Goal: Submit feedback/report problem

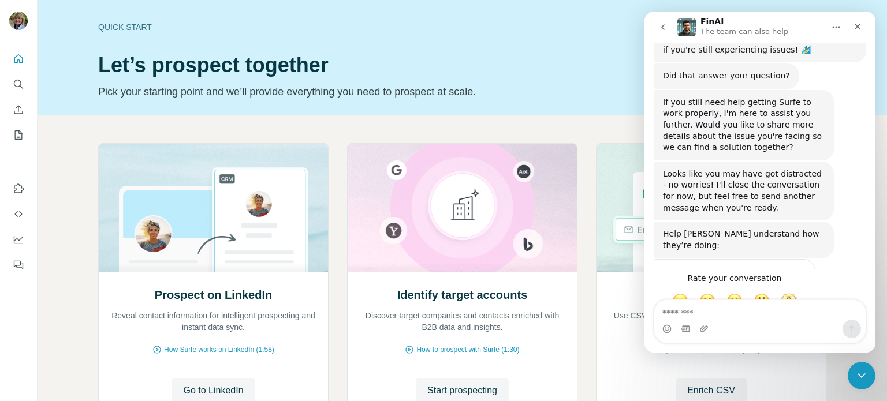
scroll to position [839, 0]
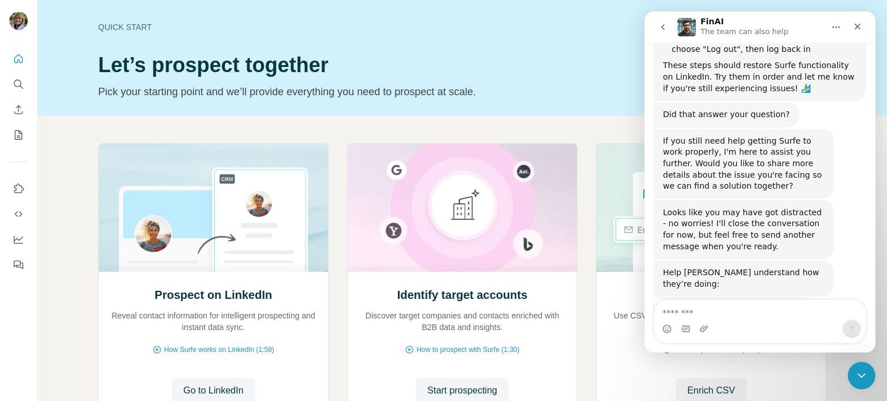
scroll to position [839, 0]
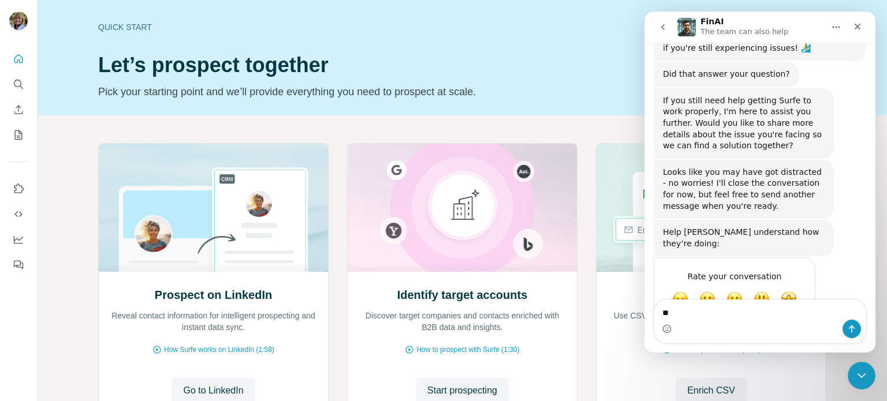
type textarea "*"
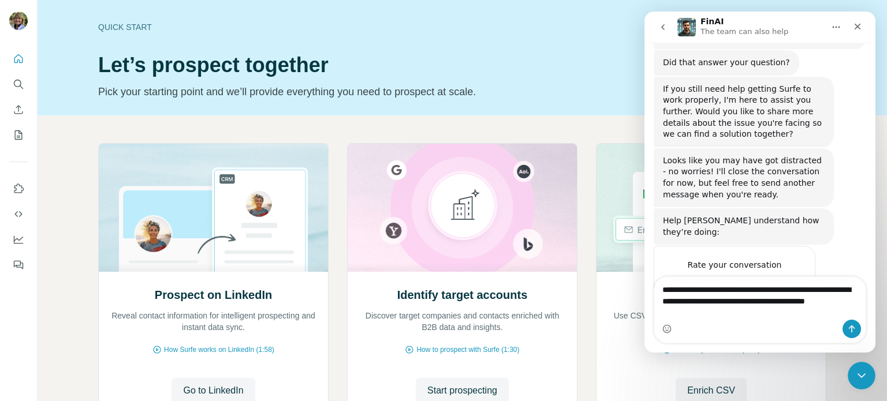
scroll to position [862, 0]
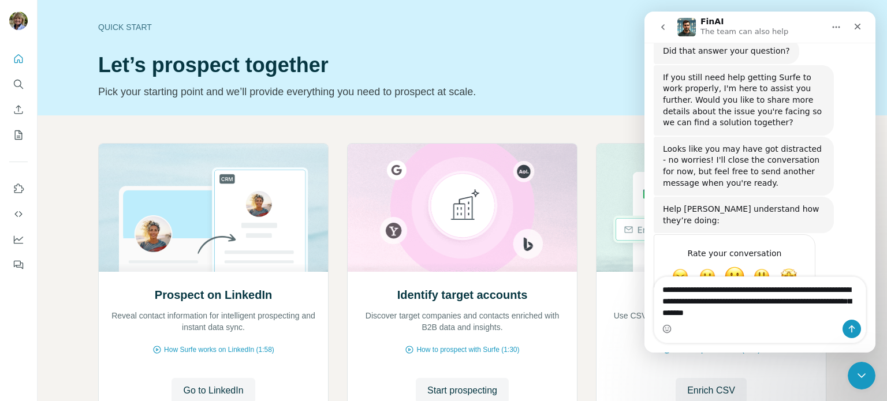
type textarea "**********"
click at [738, 266] on span "OK" at bounding box center [734, 276] width 21 height 21
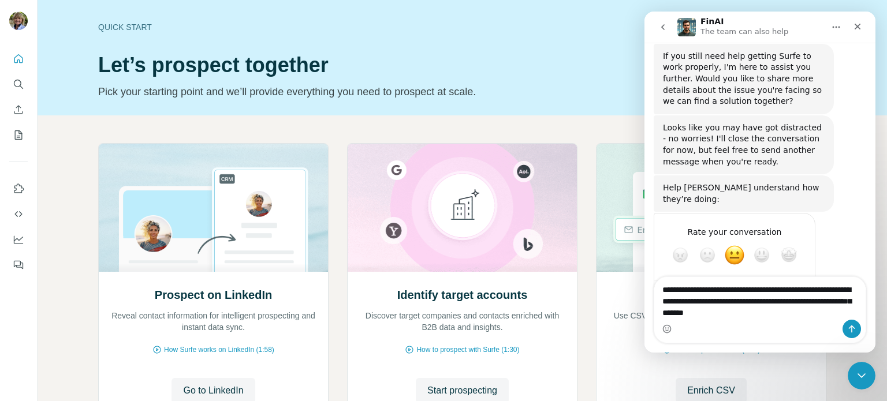
scroll to position [893, 0]
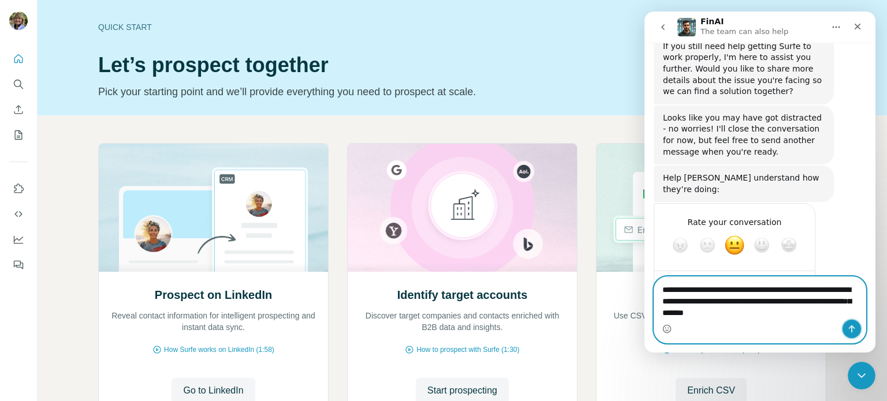
click at [851, 327] on icon "Send a message…" at bounding box center [851, 330] width 6 height 8
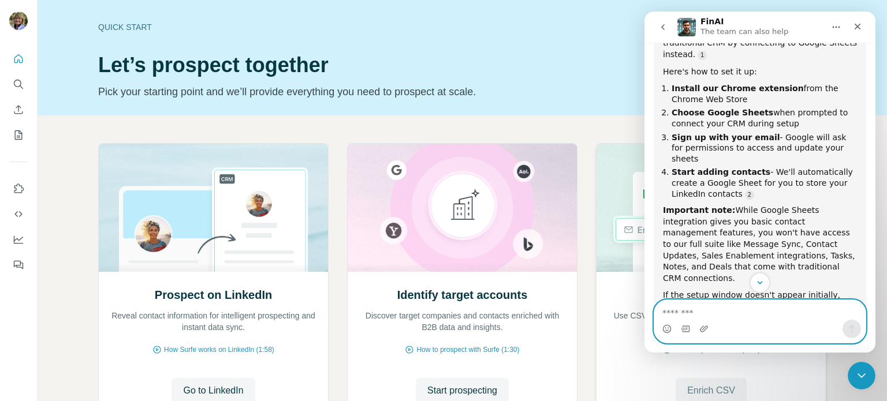
scroll to position [1275, 0]
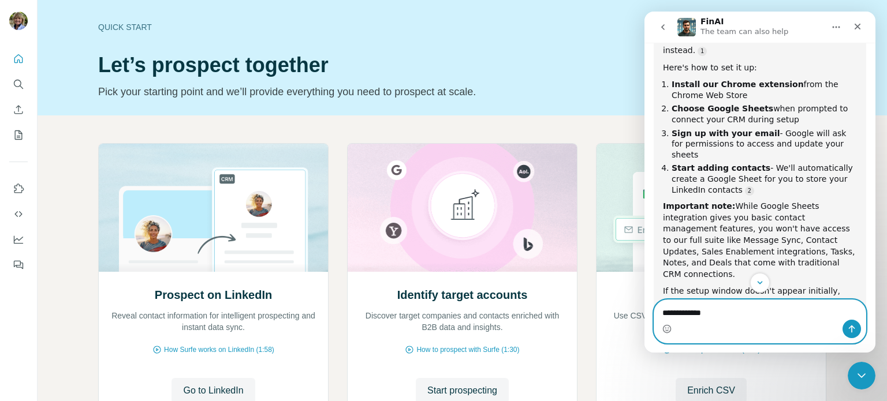
type textarea "**********"
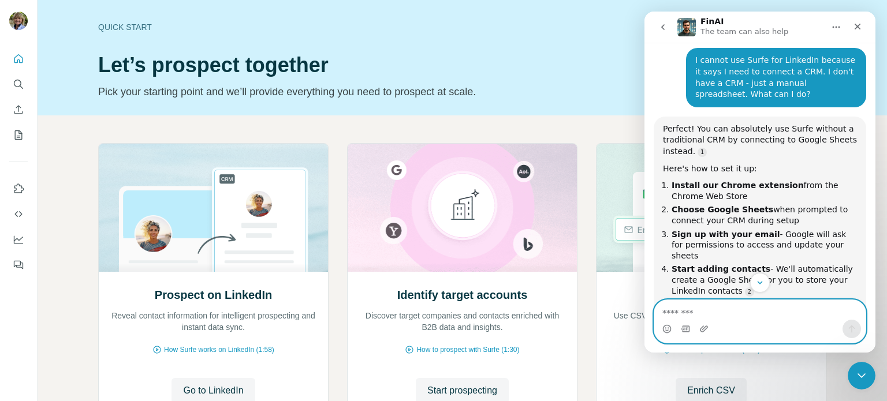
scroll to position [1, 0]
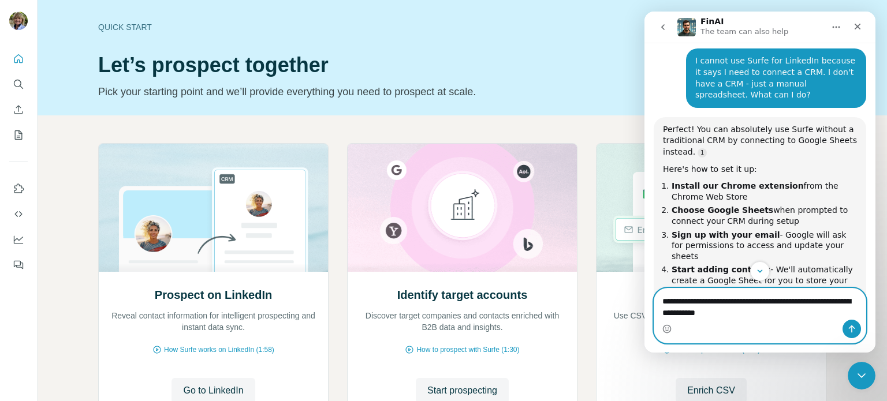
type textarea "**********"
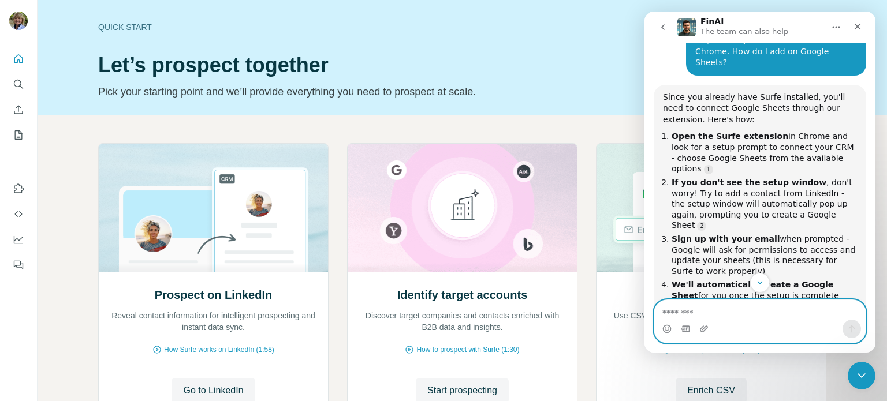
scroll to position [1740, 0]
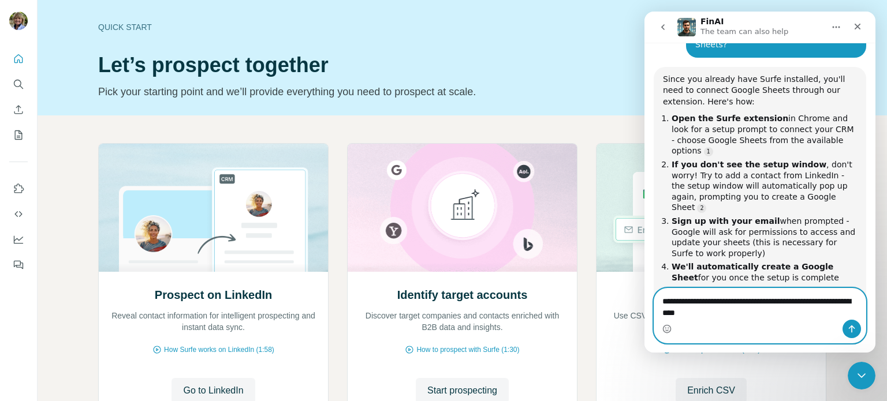
type textarea "**********"
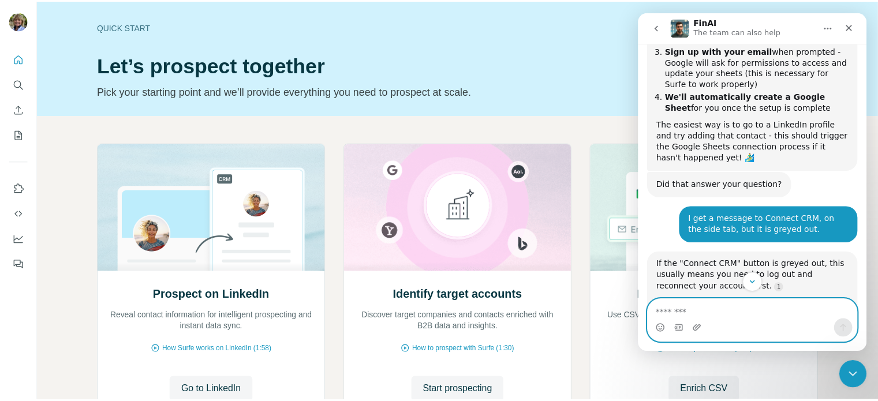
scroll to position [1969, 0]
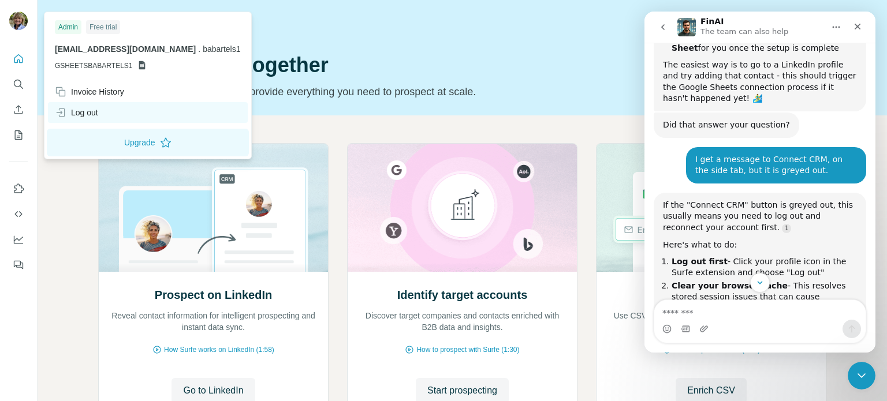
click at [88, 113] on div "Log out" at bounding box center [76, 113] width 43 height 12
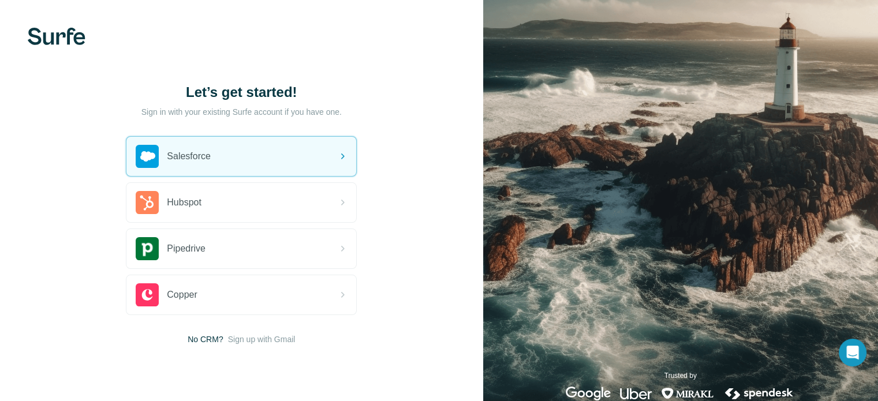
scroll to position [26, 0]
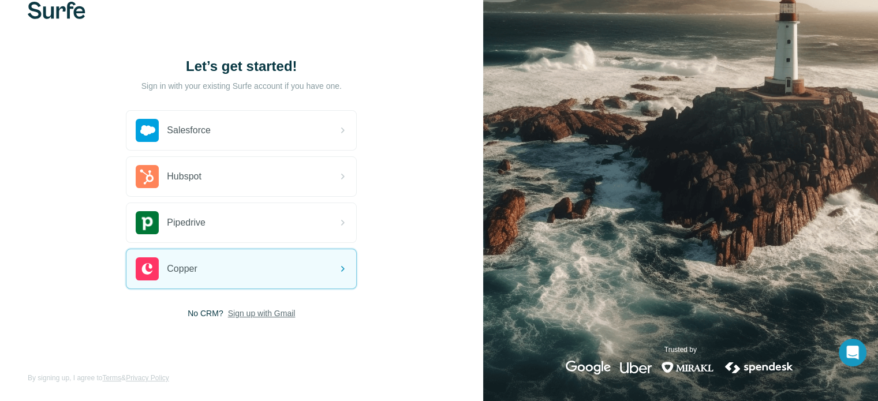
click at [268, 313] on span "Sign up with Gmail" at bounding box center [262, 314] width 68 height 12
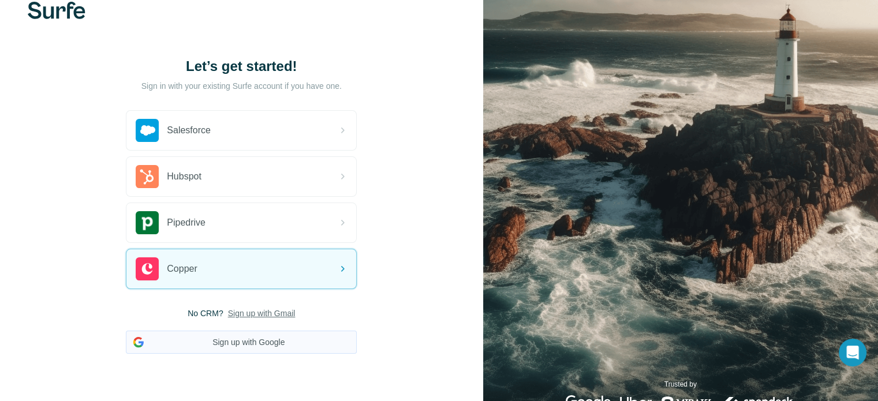
click at [251, 343] on button "Sign up with Google" at bounding box center [241, 342] width 231 height 23
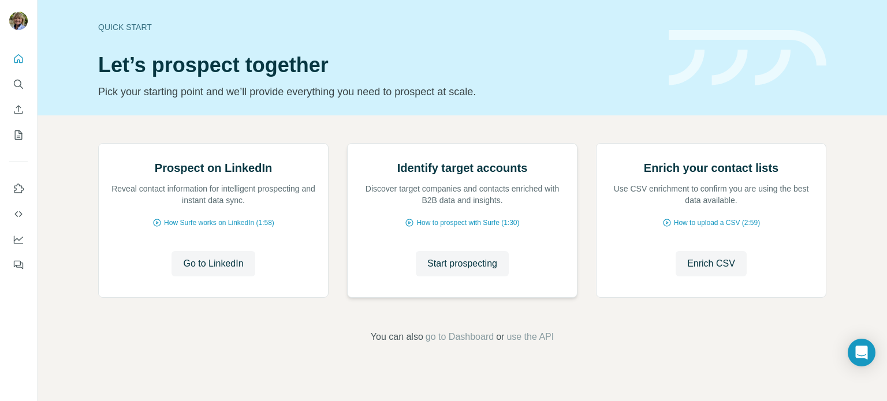
scroll to position [97, 0]
click at [212, 271] on span "Go to LinkedIn" at bounding box center [213, 264] width 60 height 14
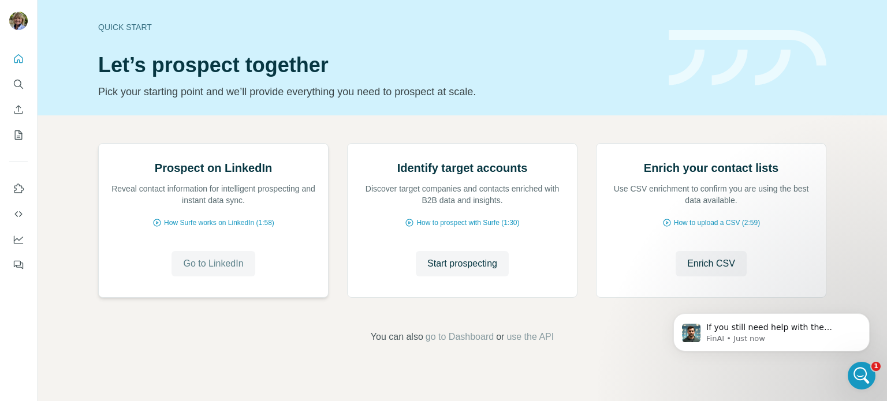
scroll to position [0, 0]
click at [782, 332] on p "If you still need help with the "Connect CRM" button issue or anything else, I'…" at bounding box center [780, 328] width 149 height 12
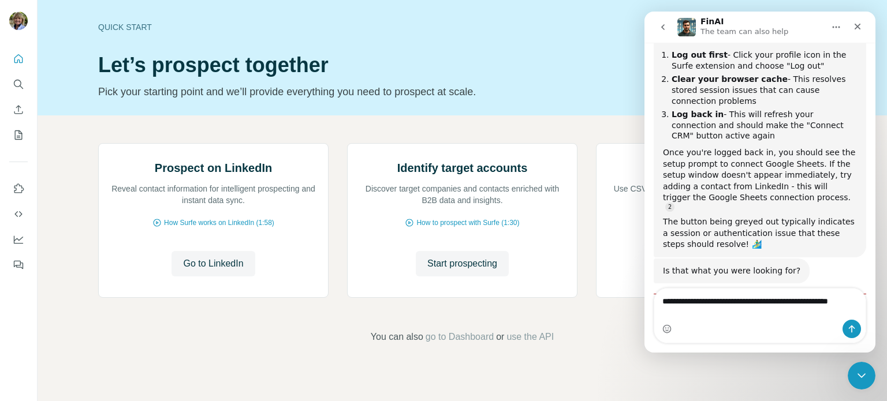
scroll to position [2188, 0]
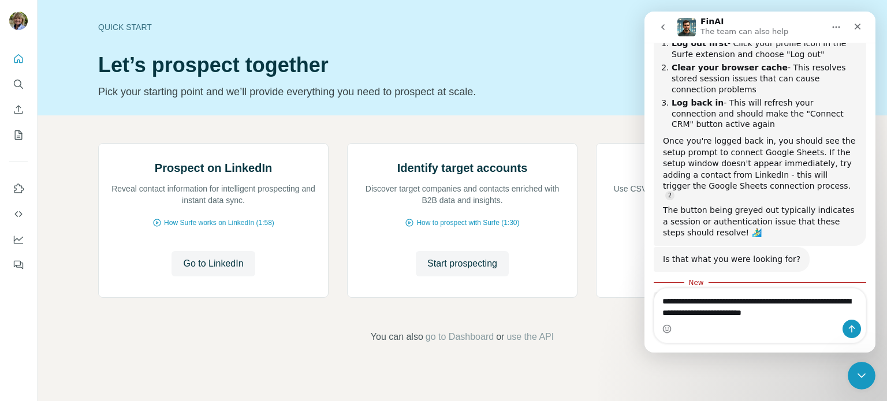
type textarea "**********"
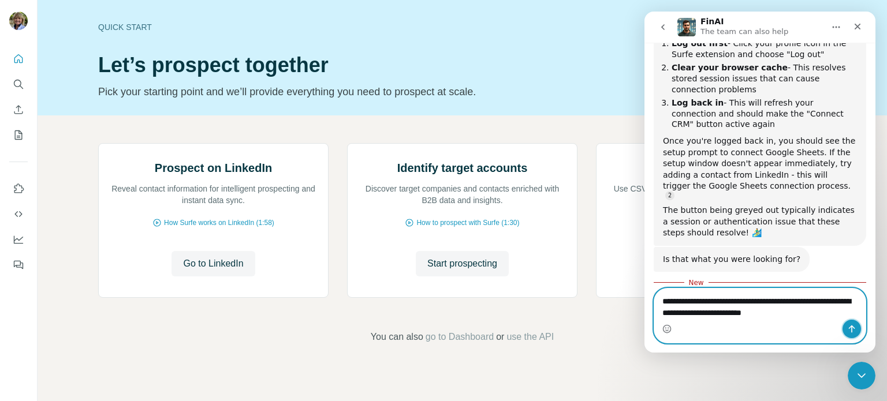
click at [850, 327] on icon "Send a message…" at bounding box center [851, 330] width 6 height 8
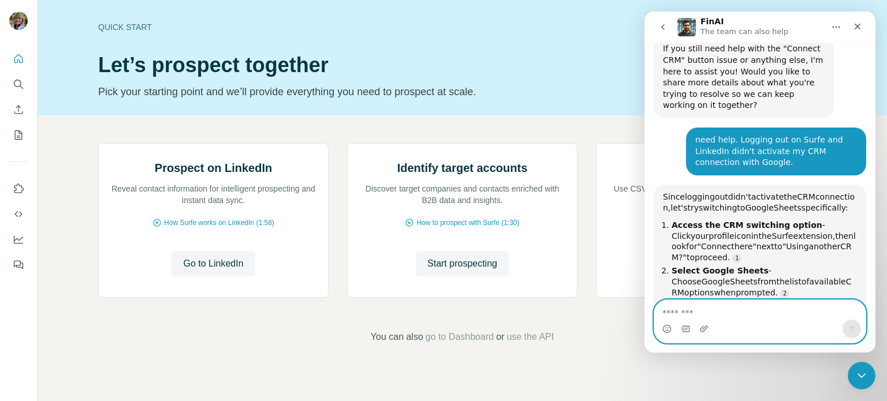
scroll to position [2450, 0]
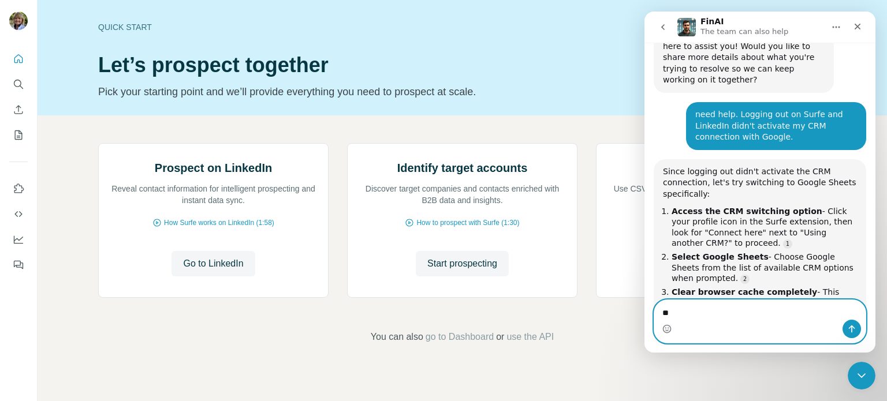
type textarea "*"
type textarea "**********"
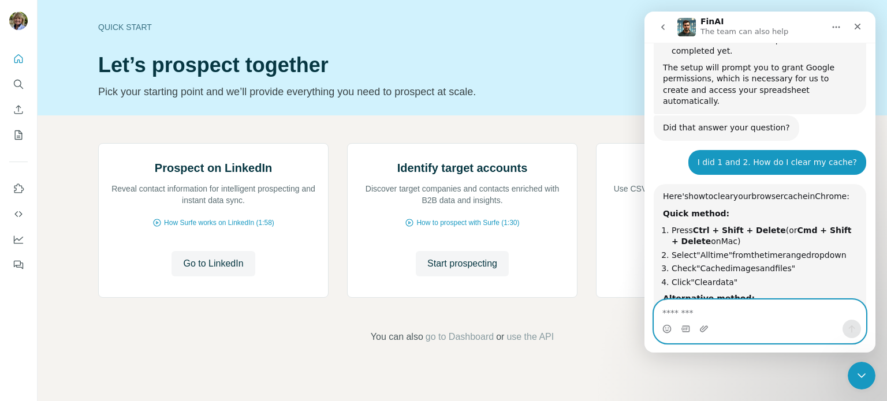
scroll to position [2772, 0]
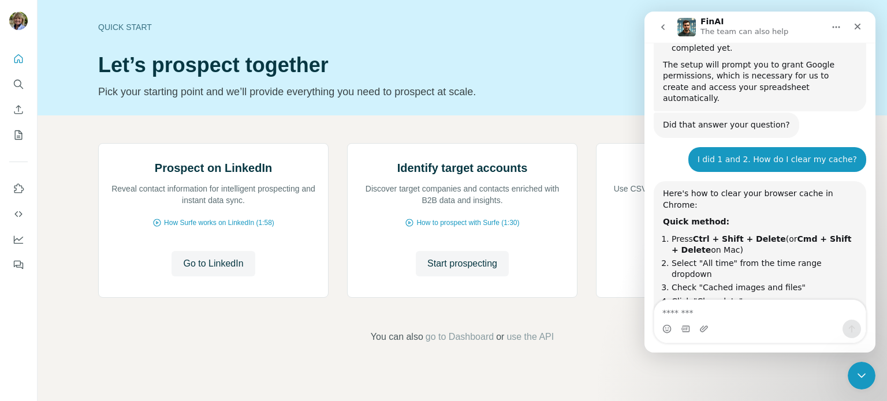
drag, startPoint x: 873, startPoint y: 0, endPoint x: 596, endPoint y: 26, distance: 277.7
click at [596, 115] on div "Prospect on LinkedIn Reveal contact information for intelligent prospecting and…" at bounding box center [462, 243] width 849 height 256
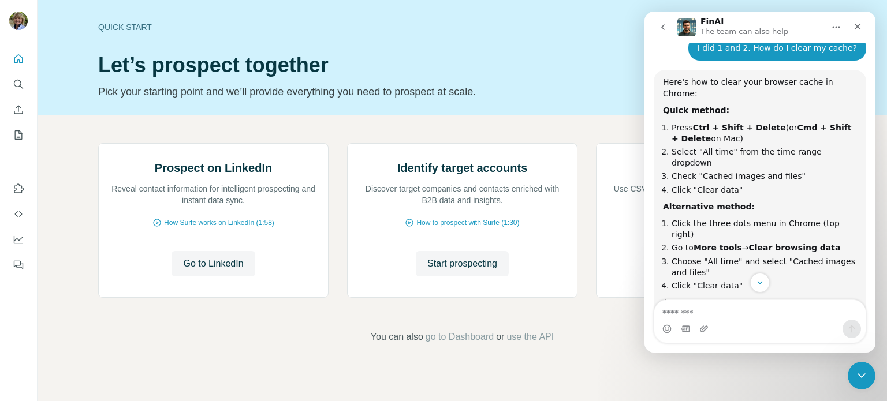
scroll to position [2890, 0]
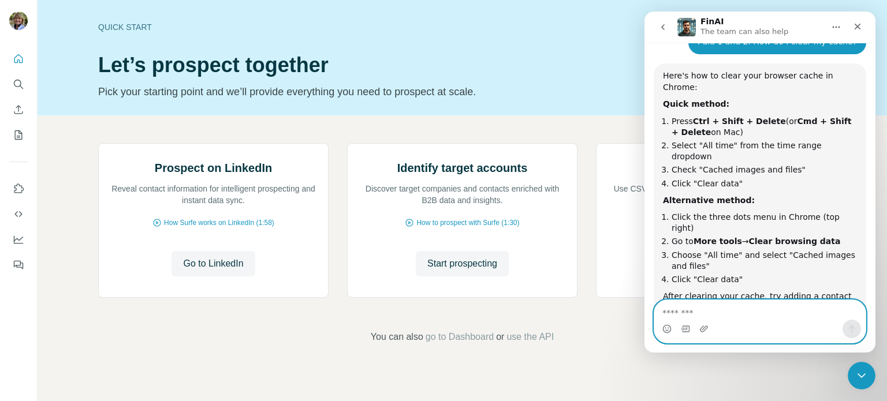
click at [701, 313] on textarea "Message…" at bounding box center [759, 310] width 211 height 20
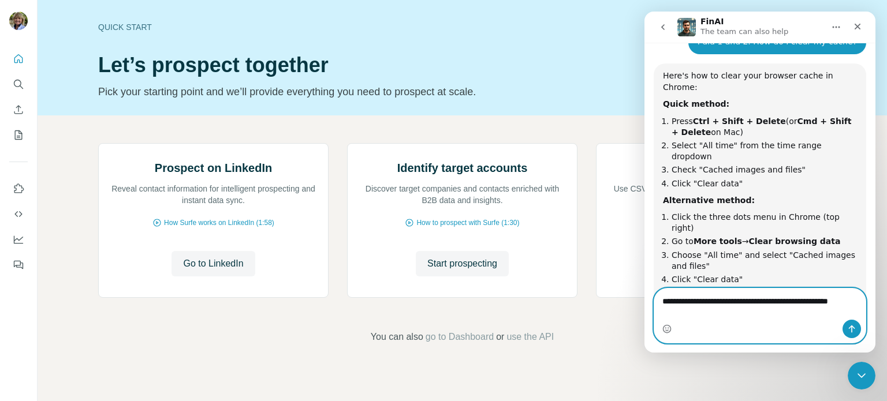
scroll to position [2902, 0]
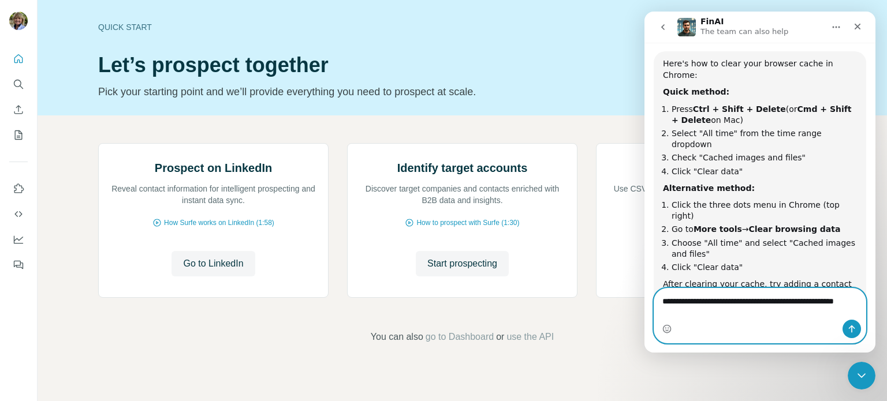
type textarea "**********"
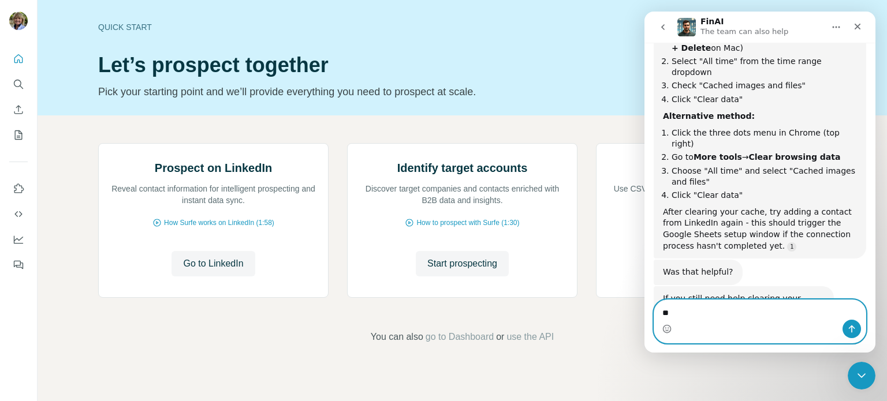
scroll to position [3136, 0]
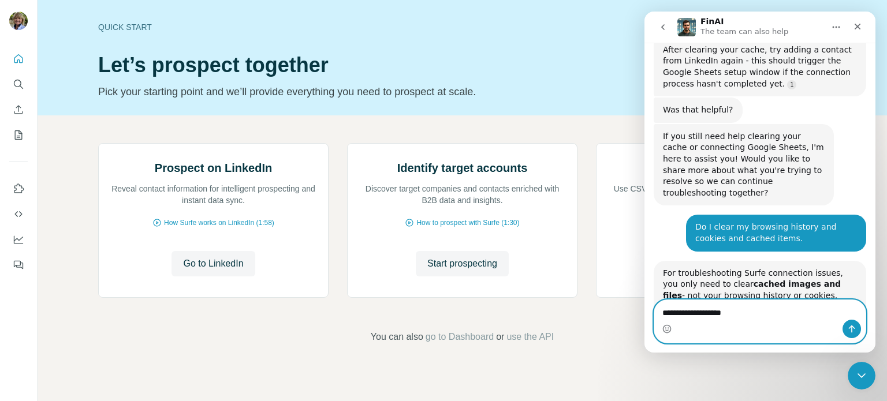
drag, startPoint x: 729, startPoint y: 315, endPoint x: 635, endPoint y: 312, distance: 94.1
click html "FinAI The team can also help Well, hello there, superstar! I'm Fin - your digit…"
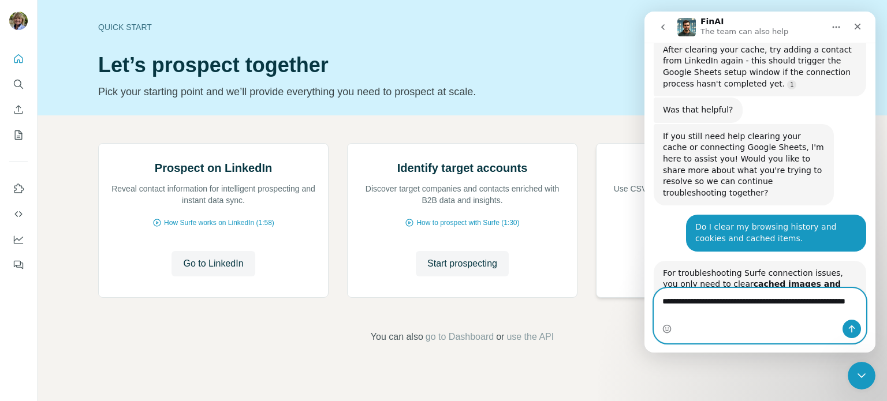
scroll to position [3142, 0]
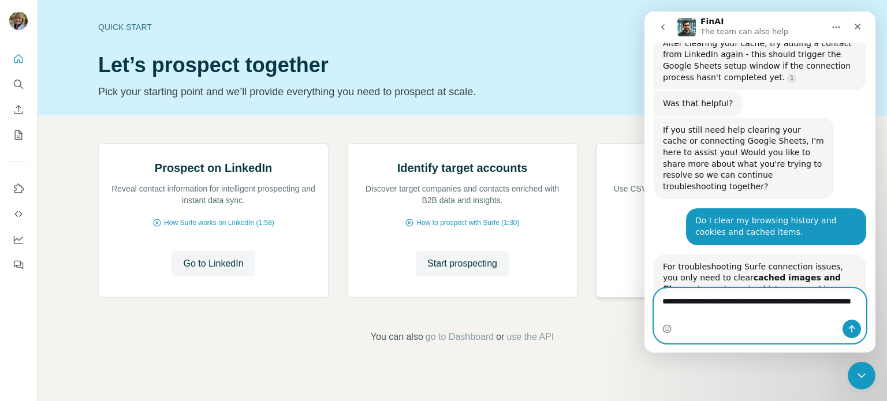
type textarea "**********"
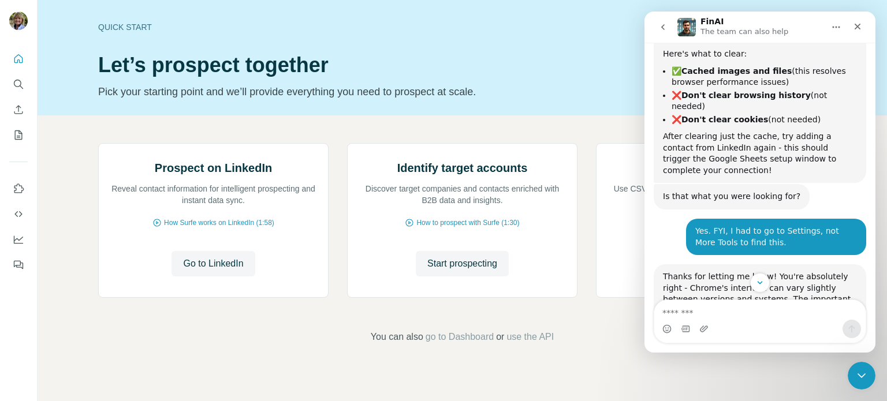
scroll to position [3377, 0]
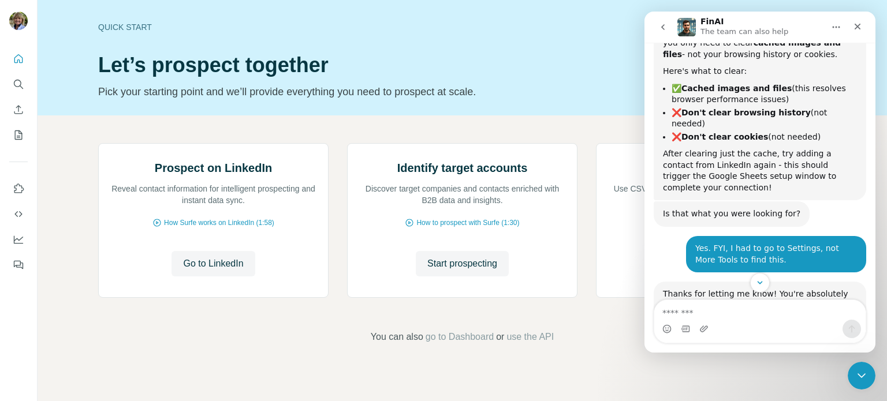
click at [610, 115] on div "Prospect on LinkedIn Reveal contact information for intelligent prospecting and…" at bounding box center [462, 243] width 849 height 256
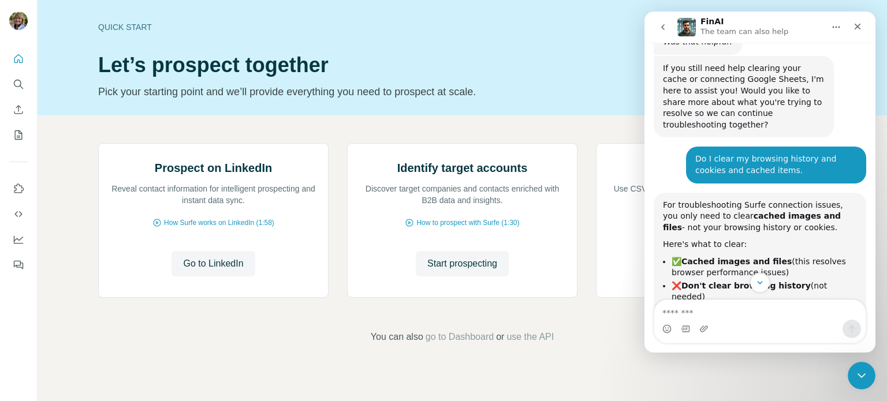
scroll to position [3319, 0]
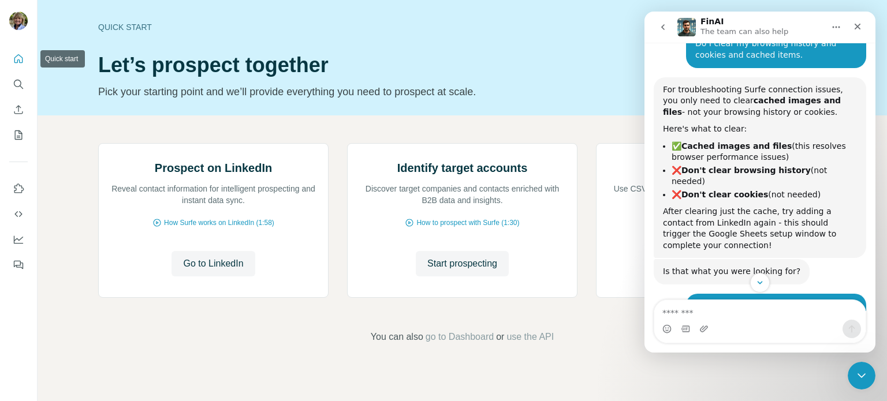
click at [17, 59] on icon "Quick start" at bounding box center [19, 59] width 12 height 12
click at [18, 84] on icon "Search" at bounding box center [19, 84] width 12 height 12
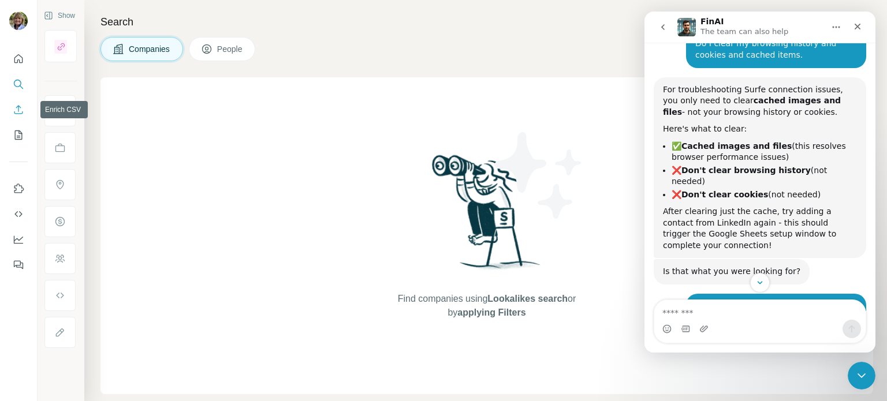
click at [17, 113] on icon "Enrich CSV" at bounding box center [19, 110] width 12 height 12
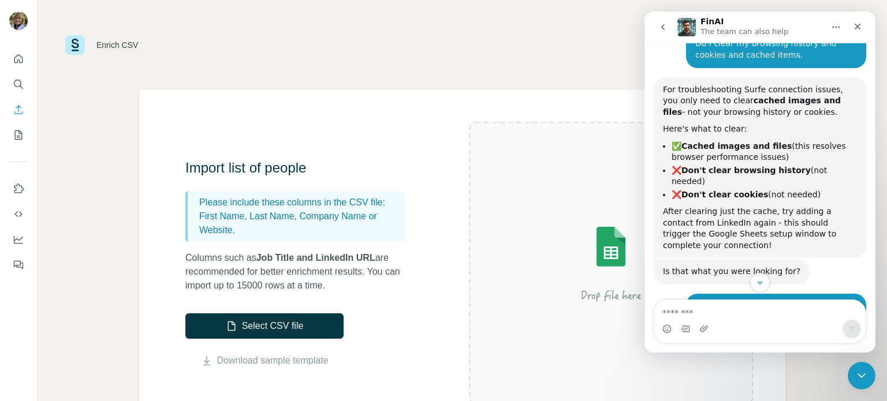
scroll to position [115, 0]
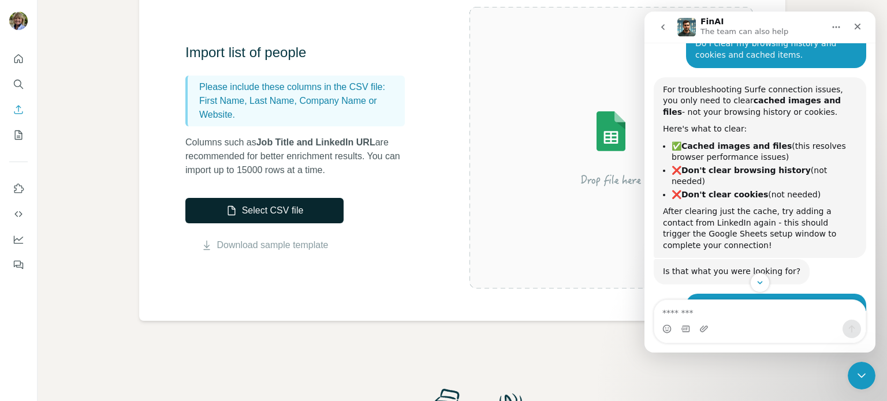
click at [277, 212] on button "Select CSV file" at bounding box center [264, 210] width 158 height 25
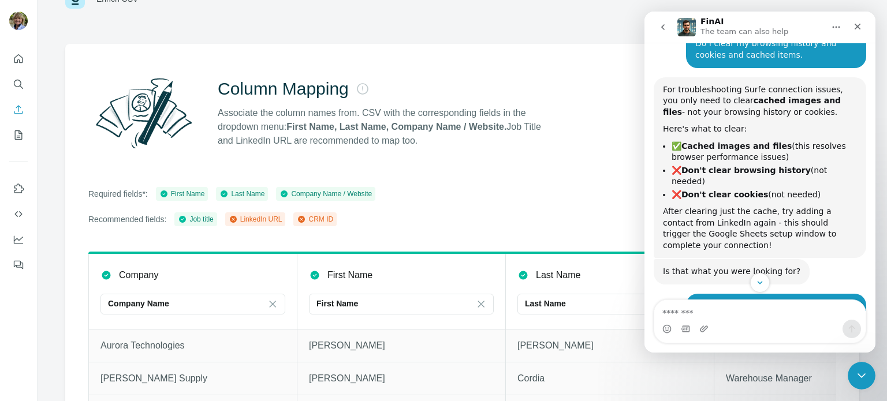
scroll to position [0, 0]
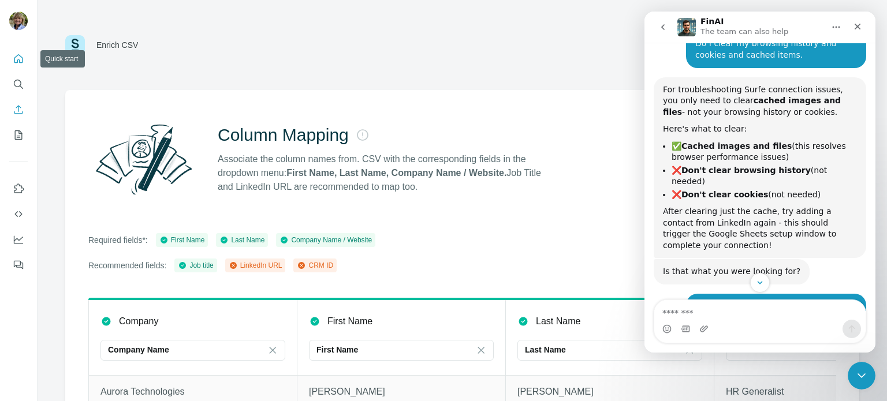
click at [19, 59] on icon "Quick start" at bounding box center [19, 59] width 12 height 12
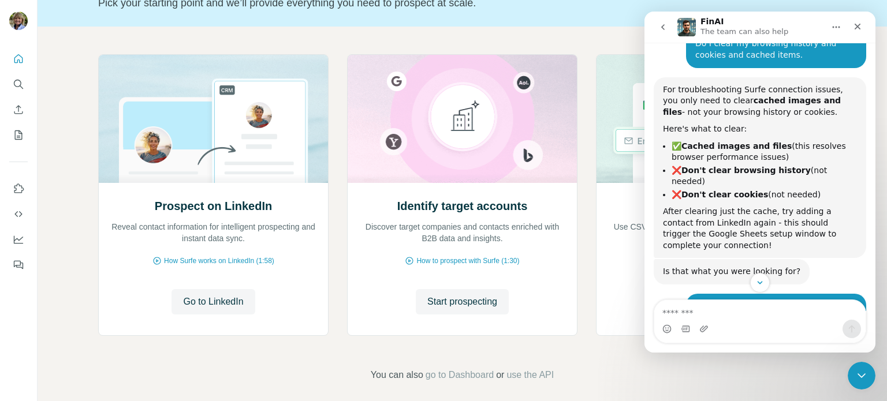
scroll to position [97, 0]
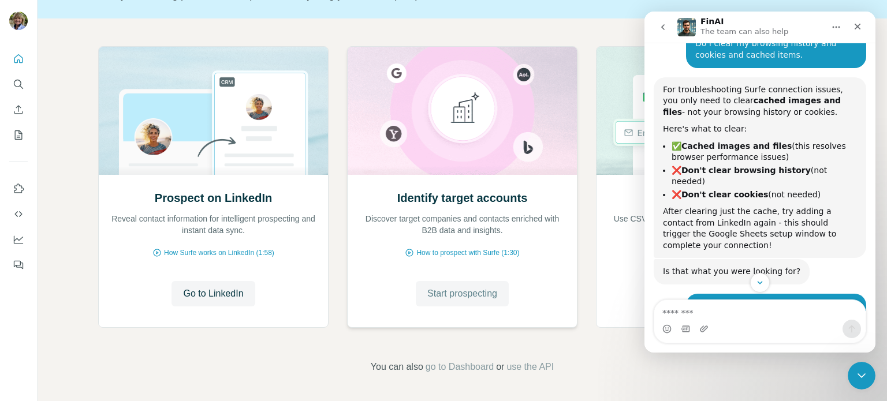
click at [476, 295] on span "Start prospecting" at bounding box center [462, 294] width 70 height 14
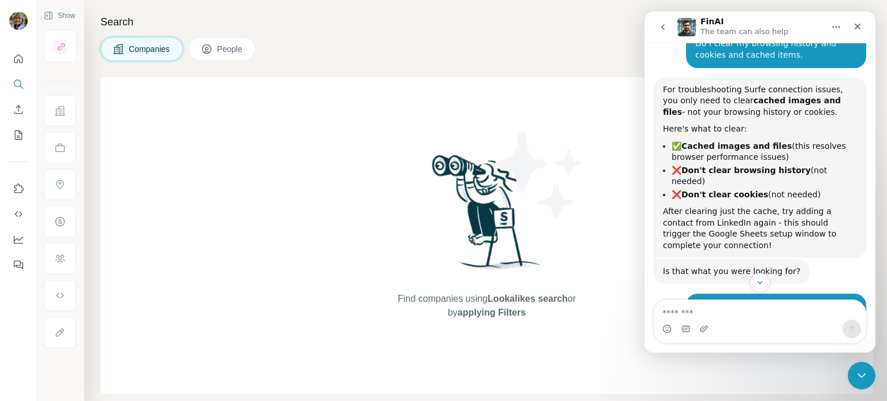
click at [130, 48] on span "Companies" at bounding box center [150, 49] width 42 height 12
click at [149, 44] on span "Companies" at bounding box center [150, 49] width 42 height 12
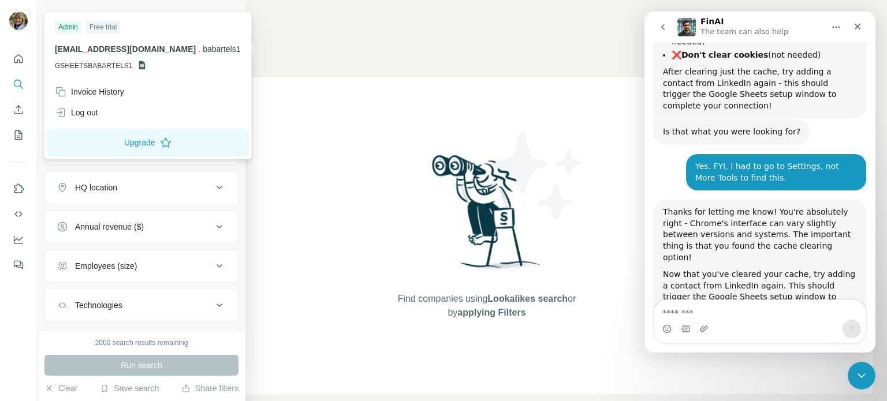
scroll to position [3609, 0]
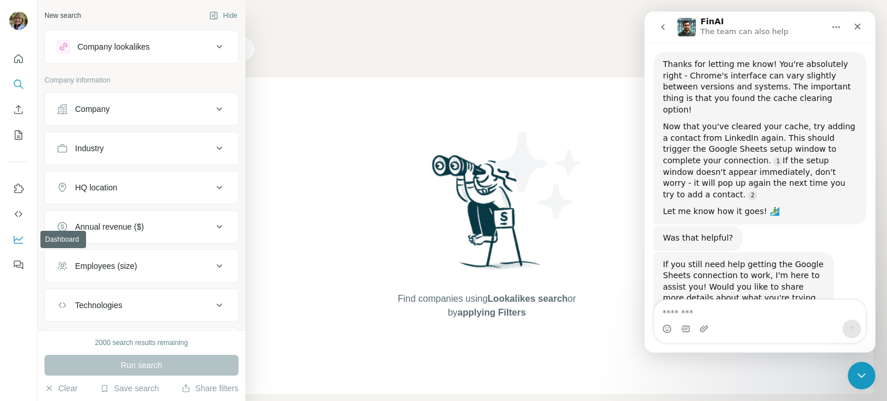
click at [20, 237] on icon "Dashboard" at bounding box center [19, 240] width 12 height 12
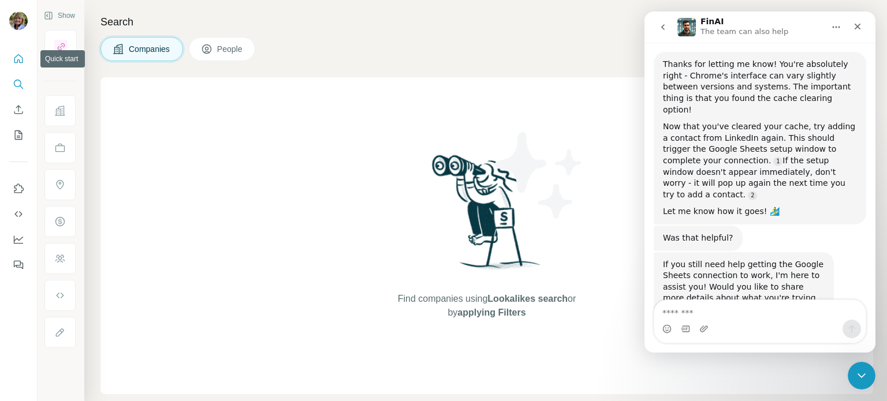
click at [18, 61] on icon "Quick start" at bounding box center [19, 59] width 12 height 12
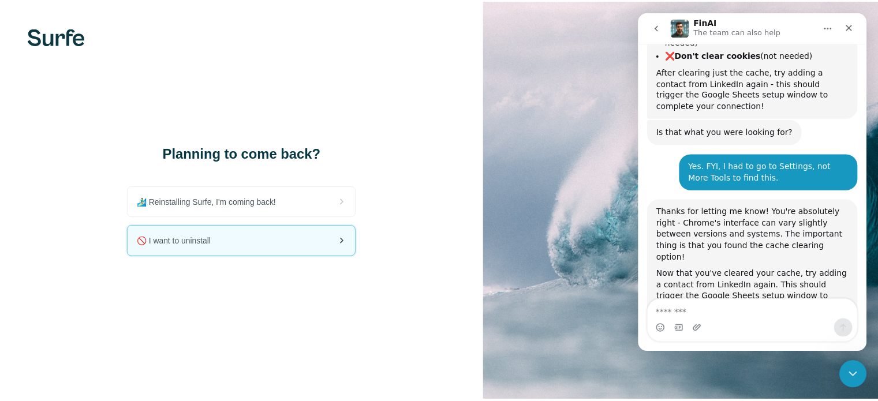
scroll to position [3609, 0]
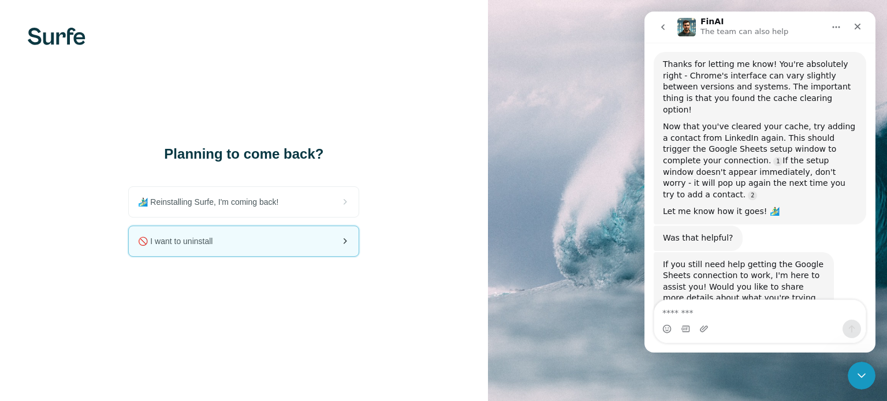
click at [215, 241] on span "🚫 I want to uninstall" at bounding box center [180, 241] width 84 height 12
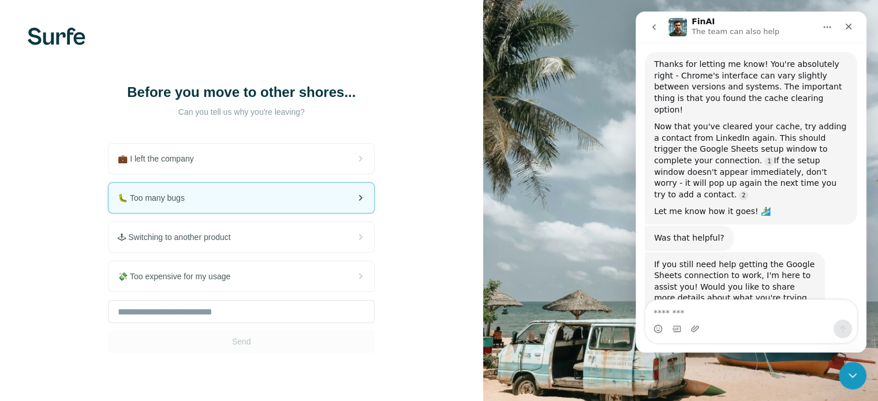
click at [349, 197] on div "🐛 Too many bugs" at bounding box center [242, 198] width 266 height 30
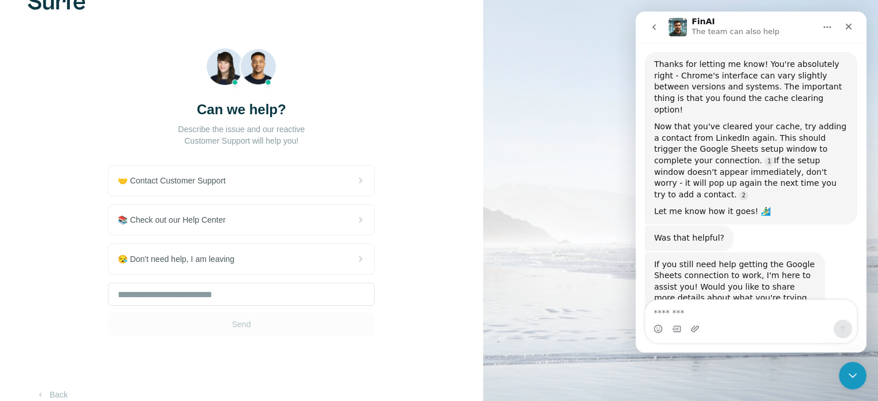
scroll to position [52, 0]
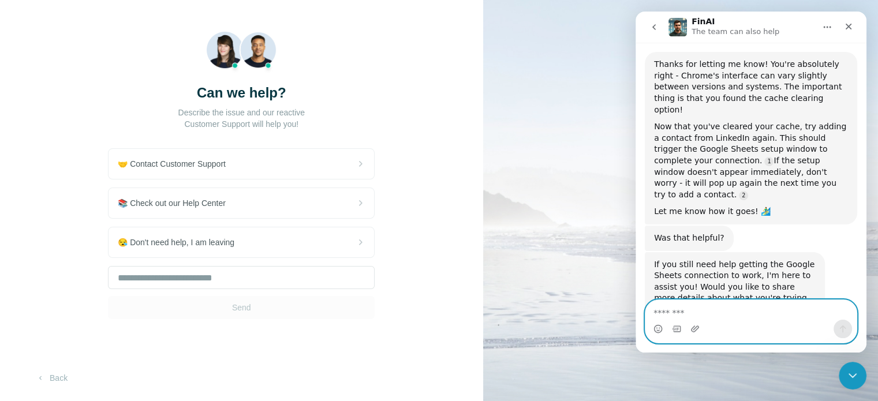
click at [672, 313] on textarea "Message…" at bounding box center [750, 310] width 211 height 20
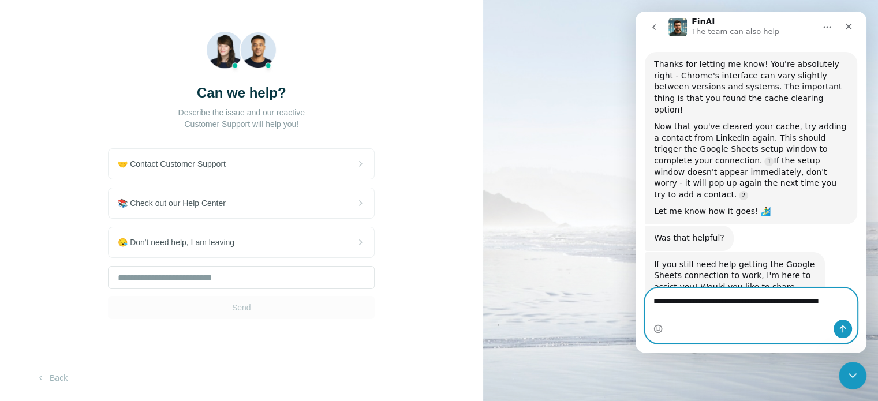
scroll to position [3620, 0]
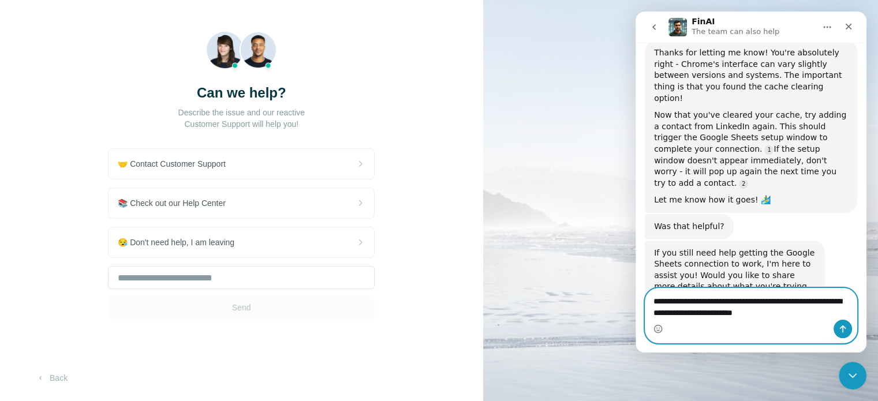
type textarea "**********"
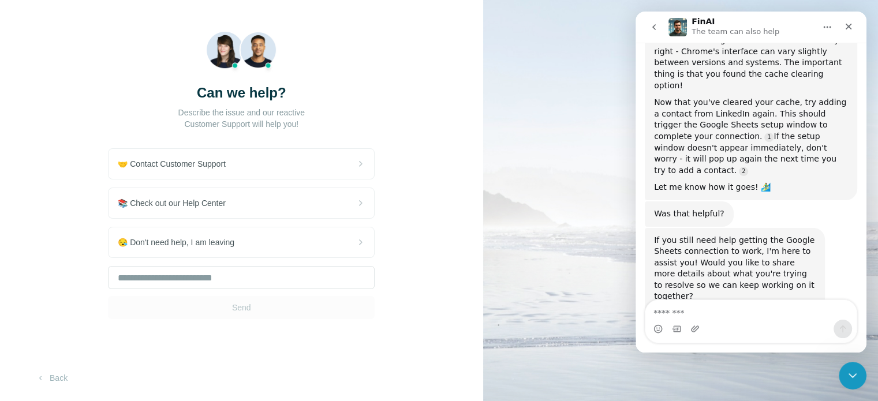
scroll to position [3842, 0]
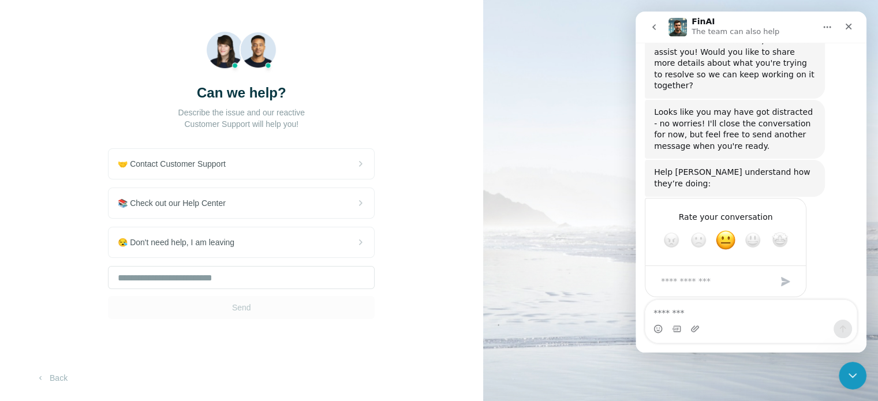
drag, startPoint x: 836, startPoint y: 216, endPoint x: 637, endPoint y: 122, distance: 220.8
copy div "Perfect approach! Starting fresh often resolves extension issues. Here's how to…"
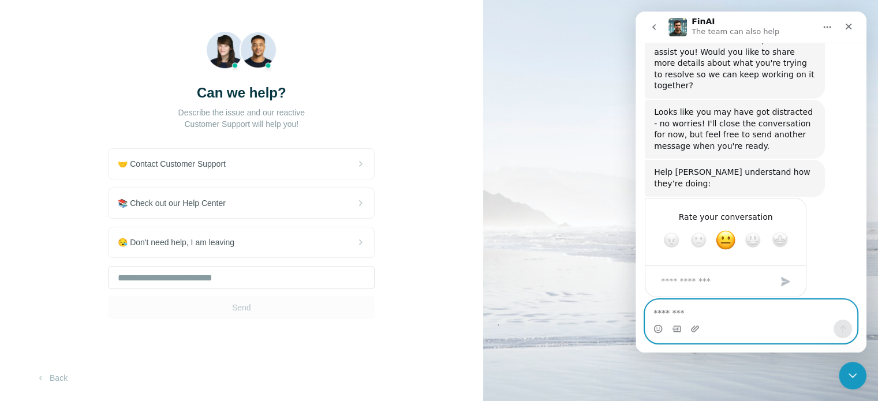
click at [691, 312] on textarea "Message…" at bounding box center [750, 310] width 211 height 20
type textarea "**********"
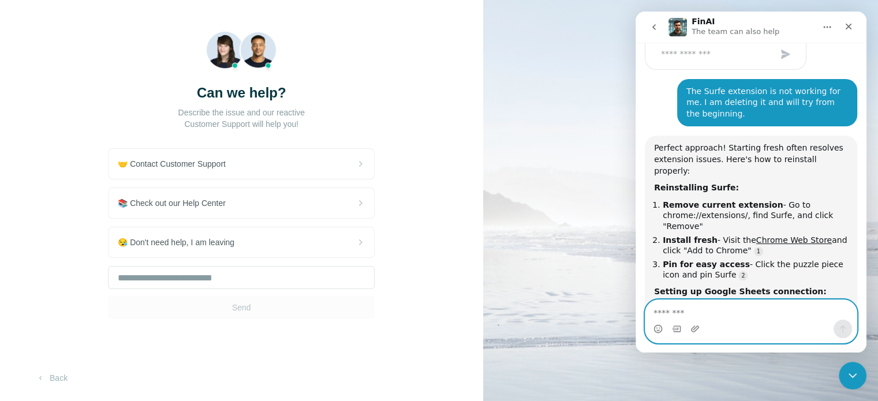
scroll to position [4082, 0]
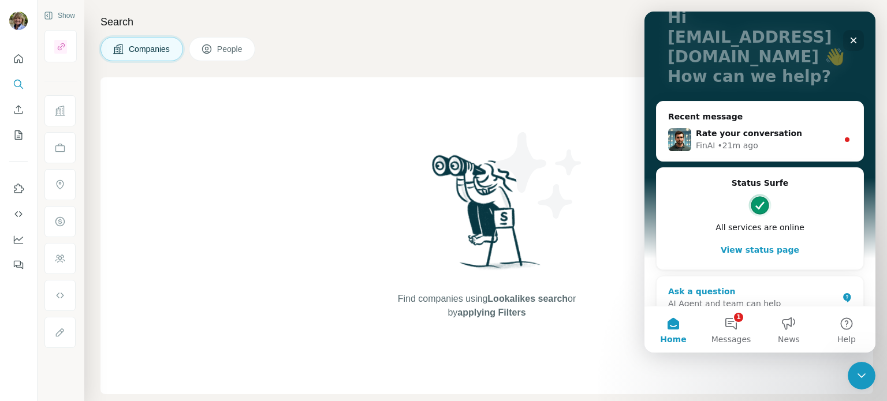
scroll to position [104, 0]
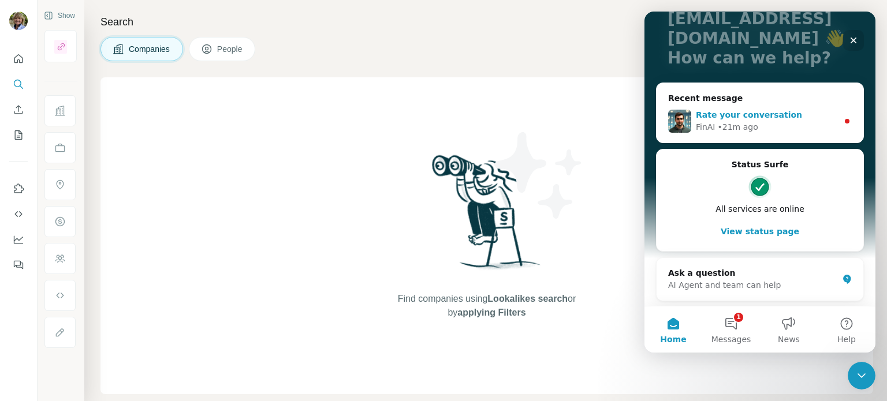
click at [768, 115] on span "Rate your conversation" at bounding box center [749, 114] width 106 height 9
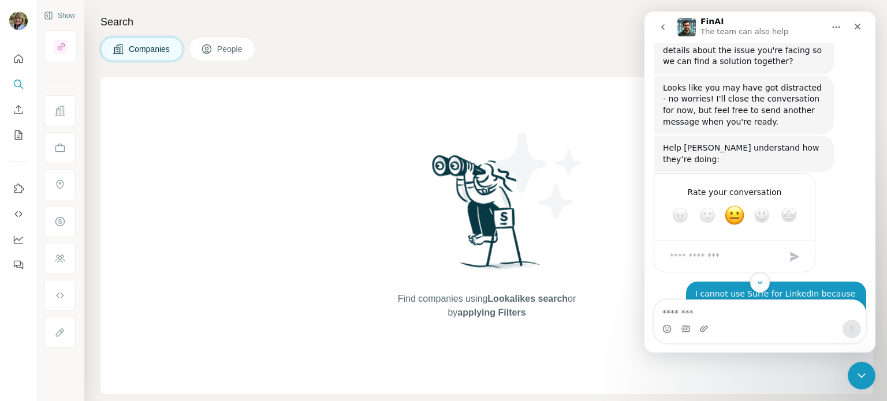
scroll to position [924, 0]
drag, startPoint x: 762, startPoint y: 173, endPoint x: 766, endPoint y: 178, distance: 6.6
click at [762, 203] on span "Great" at bounding box center [761, 213] width 21 height 21
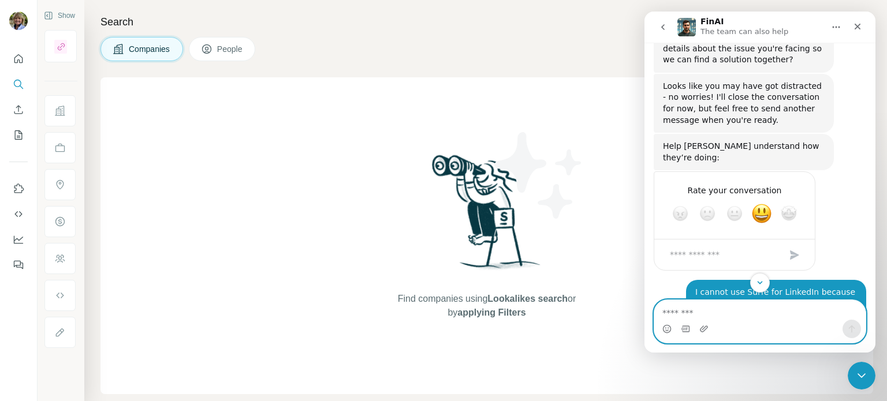
click at [685, 312] on textarea "Message…" at bounding box center [759, 310] width 211 height 20
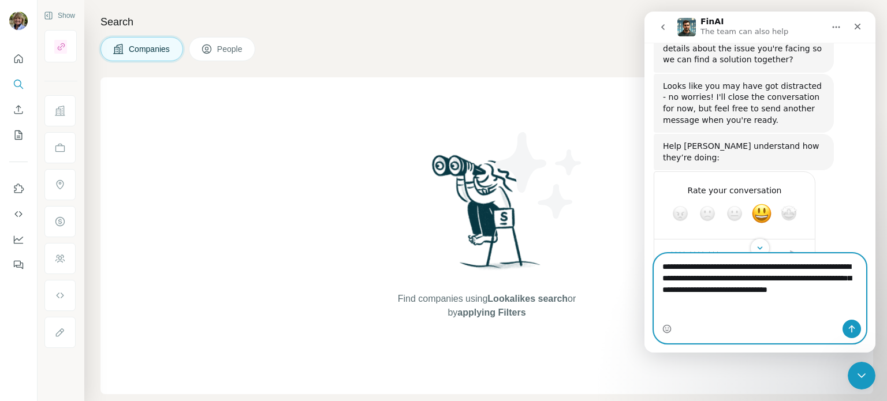
type textarea "**********"
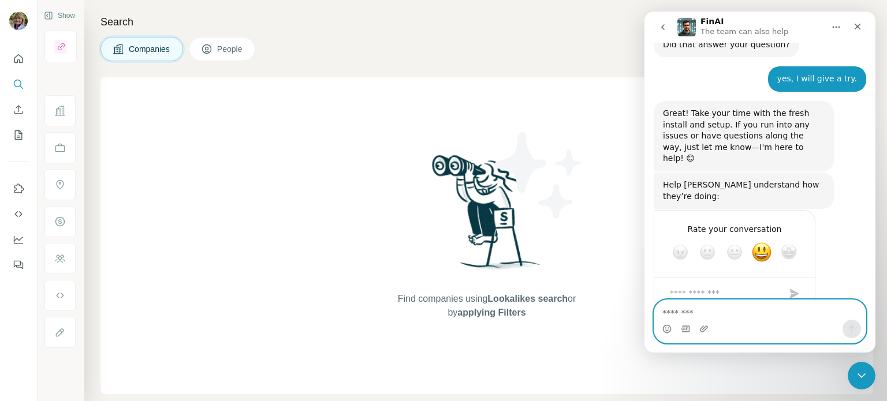
scroll to position [4524, 0]
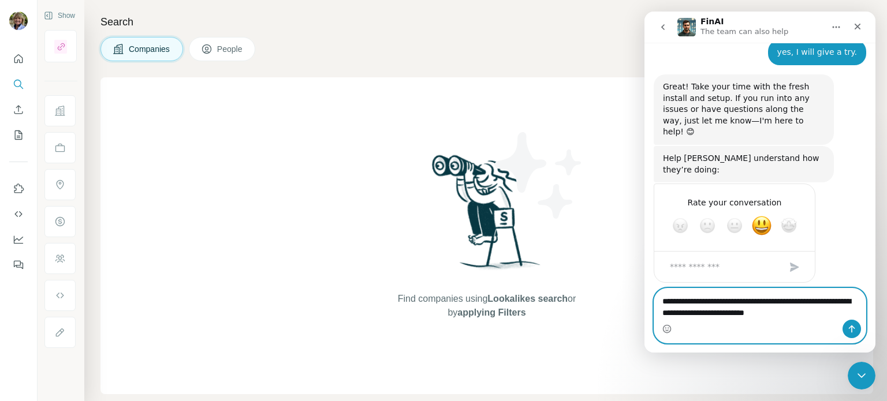
type textarea "**********"
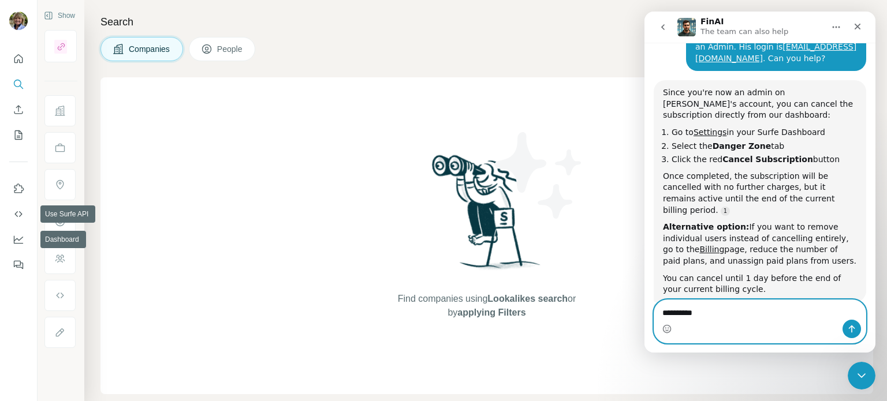
scroll to position [2, 0]
type textarea "********"
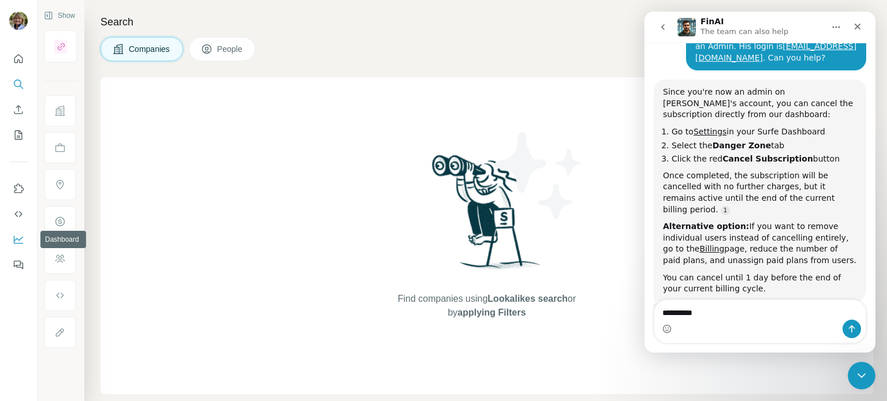
click at [19, 238] on icon "Dashboard" at bounding box center [19, 240] width 12 height 12
click at [19, 59] on icon "Quick start" at bounding box center [19, 59] width 12 height 12
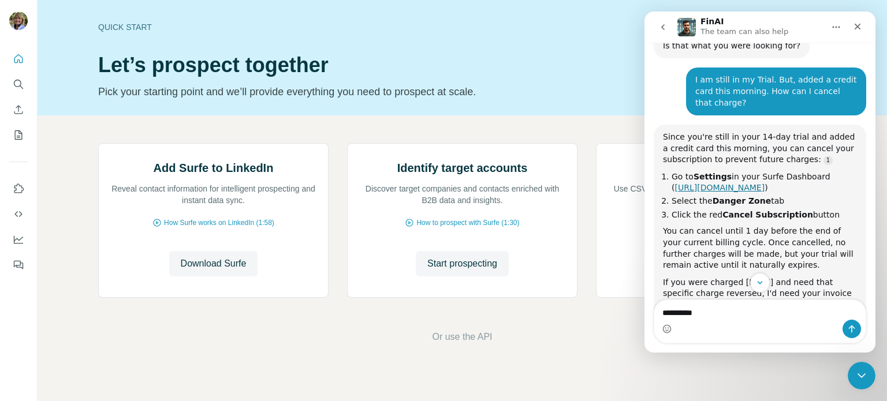
scroll to position [5207, 0]
